Goal: Transaction & Acquisition: Download file/media

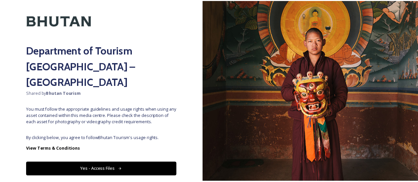
scroll to position [33, 0]
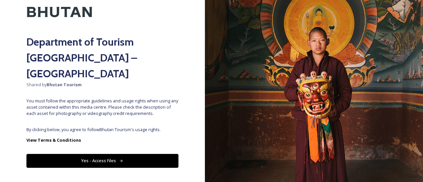
click at [106, 154] on button "Yes - Access Files" at bounding box center [102, 161] width 152 height 14
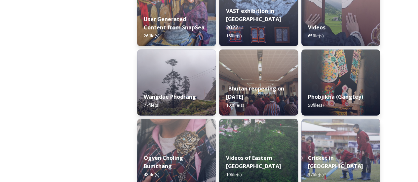
scroll to position [893, 0]
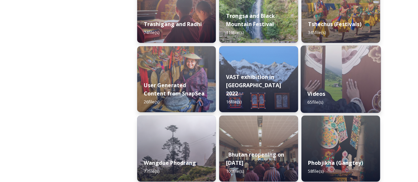
click at [337, 89] on div "Videos 65 file(s)" at bounding box center [341, 98] width 80 height 30
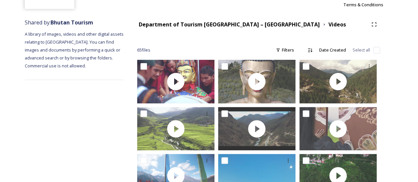
scroll to position [66, 0]
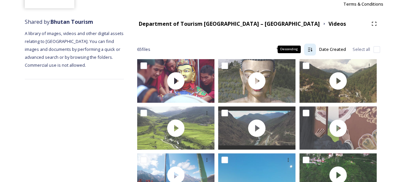
click at [310, 49] on icon at bounding box center [310, 49] width 5 height 5
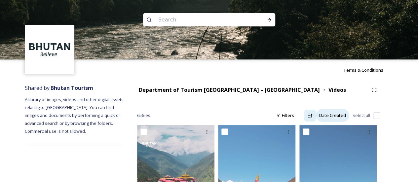
click at [327, 115] on div "Date Created" at bounding box center [332, 115] width 33 height 13
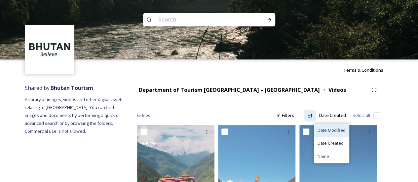
click at [327, 131] on span "Date Modified" at bounding box center [332, 130] width 28 height 6
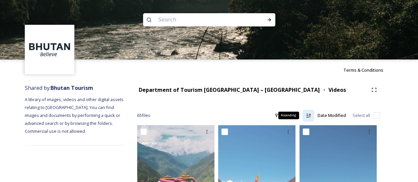
click at [308, 116] on icon at bounding box center [308, 115] width 5 height 5
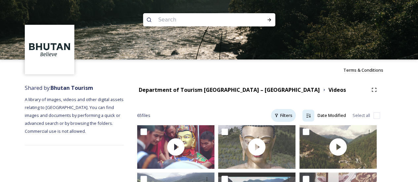
click at [284, 117] on div "Filters" at bounding box center [283, 115] width 25 height 13
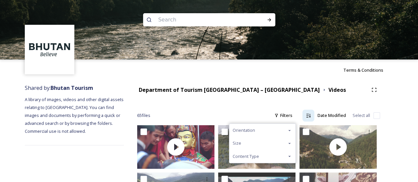
click at [268, 129] on div "Orientation" at bounding box center [263, 130] width 66 height 13
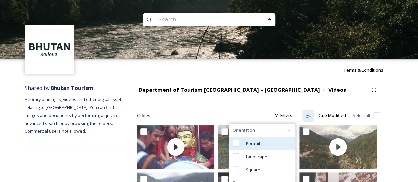
scroll to position [33, 0]
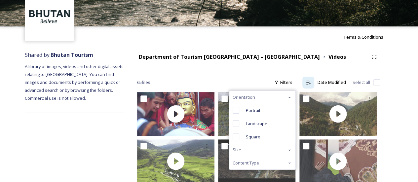
click at [270, 162] on div "Content Type" at bounding box center [263, 163] width 66 height 13
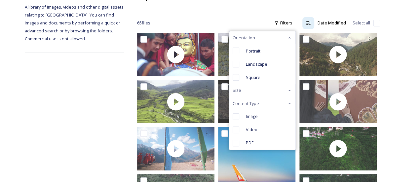
scroll to position [99, 0]
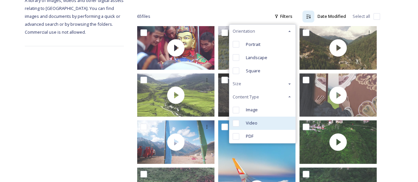
click at [236, 124] on input "checkbox" at bounding box center [236, 123] width 7 height 7
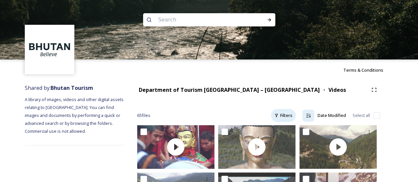
click at [292, 114] on div "Filters" at bounding box center [283, 115] width 25 height 13
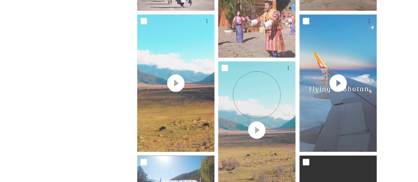
scroll to position [920, 0]
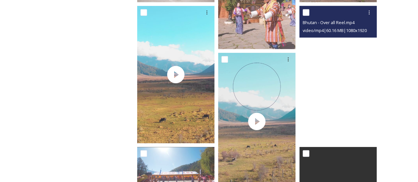
click at [337, 80] on video "Bhutan - Over all Reel.mp4" at bounding box center [338, 75] width 77 height 138
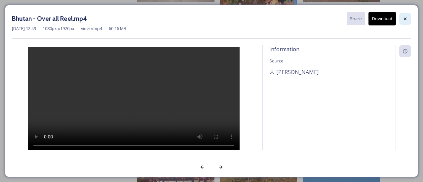
click at [405, 20] on icon at bounding box center [405, 18] width 5 height 5
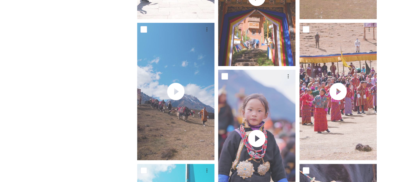
scroll to position [1273, 0]
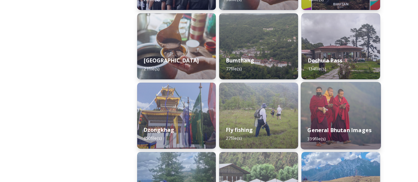
scroll to position [265, 0]
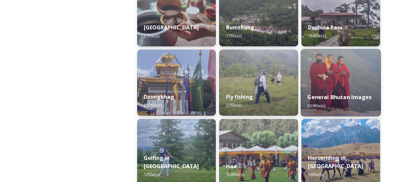
click at [353, 87] on div "General Bhutan Images 339 file(s)" at bounding box center [341, 101] width 80 height 30
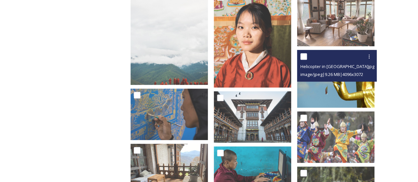
scroll to position [298, 0]
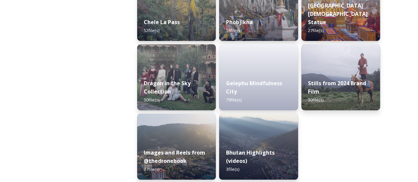
scroll to position [1177, 0]
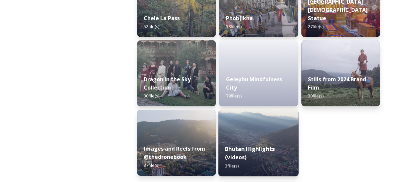
click at [251, 141] on div "Bhutan Highlights (videos) 3 file(s)" at bounding box center [259, 157] width 80 height 38
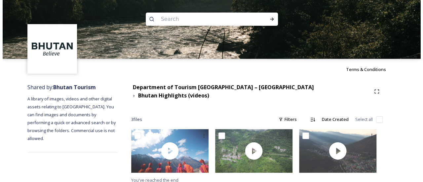
scroll to position [1, 0]
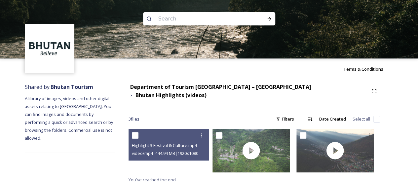
click at [172, 164] on div at bounding box center [167, 151] width 77 height 44
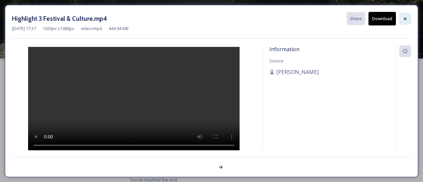
click at [407, 17] on icon at bounding box center [405, 18] width 5 height 5
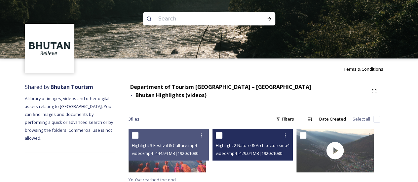
click at [257, 160] on video "Highlight 2 Nature & Architecture.mp4" at bounding box center [251, 151] width 77 height 44
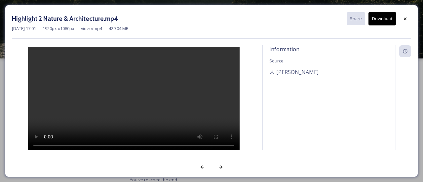
click at [382, 17] on button "Download" at bounding box center [382, 19] width 27 height 14
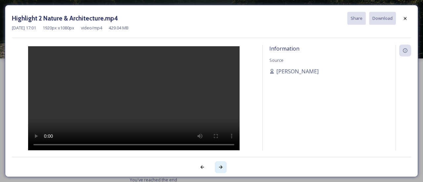
click at [220, 167] on icon at bounding box center [220, 167] width 5 height 5
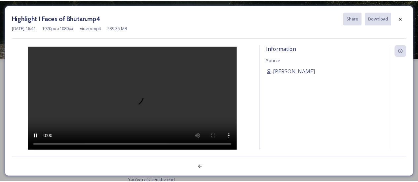
scroll to position [0, 0]
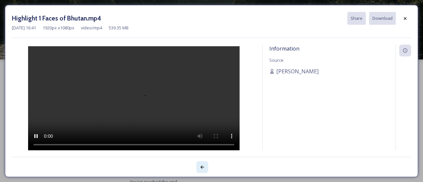
click at [200, 167] on icon at bounding box center [202, 167] width 5 height 5
click at [201, 167] on icon at bounding box center [203, 167] width 4 height 3
click at [222, 168] on icon at bounding box center [220, 167] width 5 height 5
click at [202, 169] on icon at bounding box center [202, 167] width 5 height 5
click at [405, 18] on icon at bounding box center [405, 18] width 5 height 5
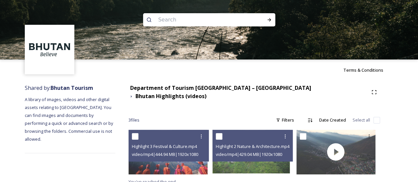
scroll to position [2, 0]
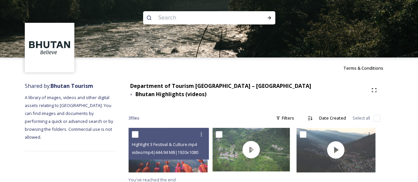
click at [376, 115] on input "checkbox" at bounding box center [377, 118] width 7 height 7
checkbox input "true"
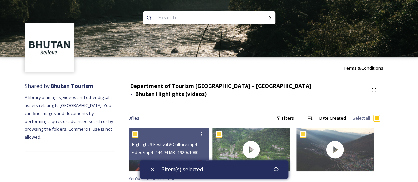
scroll to position [1, 0]
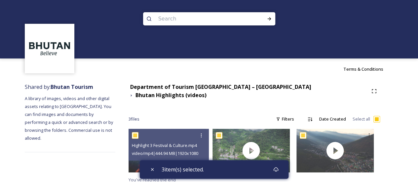
click at [377, 116] on input "checkbox" at bounding box center [377, 119] width 7 height 7
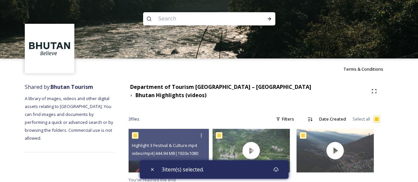
checkbox input "false"
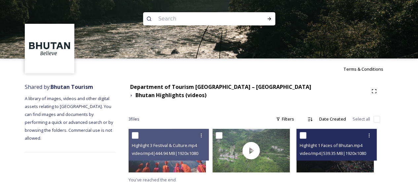
click at [321, 144] on span "Highlight 1 Faces of Bhutan.mp4" at bounding box center [331, 146] width 63 height 6
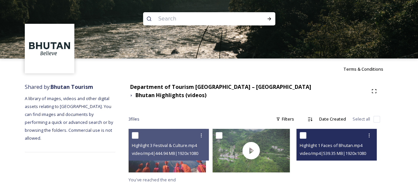
click at [326, 159] on video "Highlight 1 Faces of Bhutan.mp4" at bounding box center [335, 151] width 77 height 44
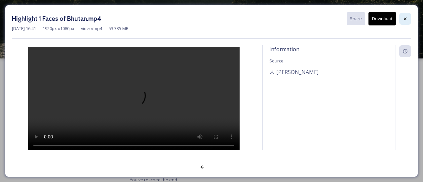
click at [407, 20] on icon at bounding box center [405, 18] width 5 height 5
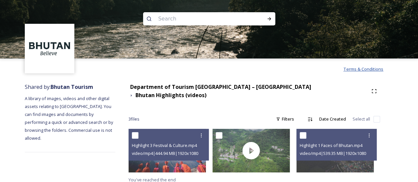
click at [364, 68] on span "Terms & Conditions" at bounding box center [364, 69] width 40 height 6
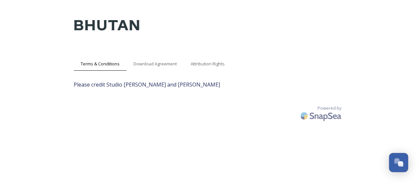
scroll to position [13, 0]
click at [169, 62] on span "Download Agreement" at bounding box center [155, 64] width 43 height 6
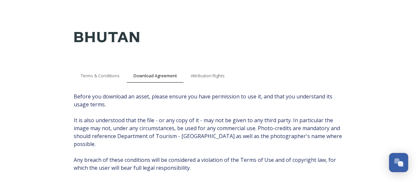
scroll to position [0, 0]
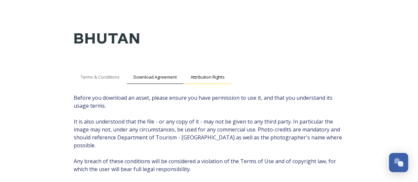
click at [208, 79] on span "Attribution Rights" at bounding box center [208, 77] width 34 height 6
